Goal: Transaction & Acquisition: Purchase product/service

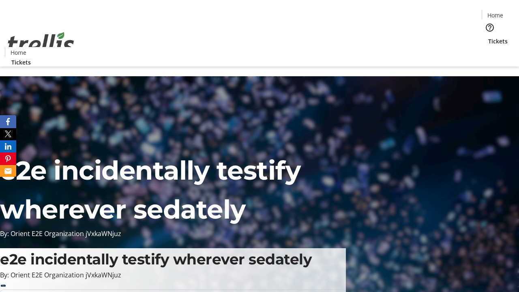
click at [488, 37] on span "Tickets" at bounding box center [497, 41] width 19 height 9
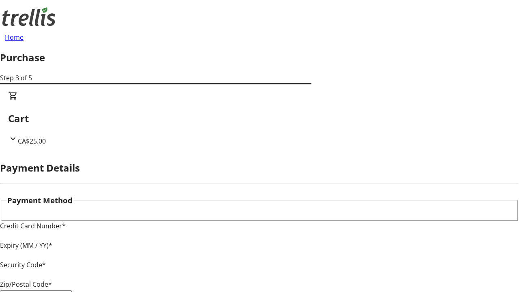
type input "V1Y 0C2"
